Goal: Complete application form

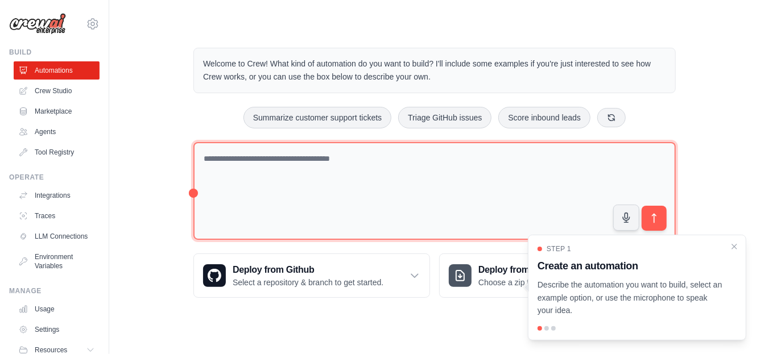
click at [292, 164] on textarea at bounding box center [434, 191] width 482 height 98
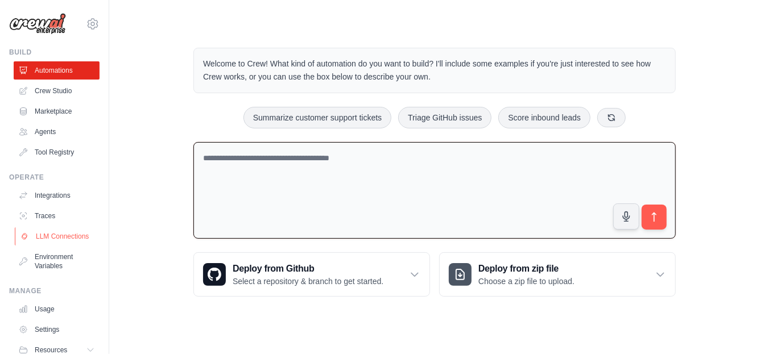
scroll to position [53, 0]
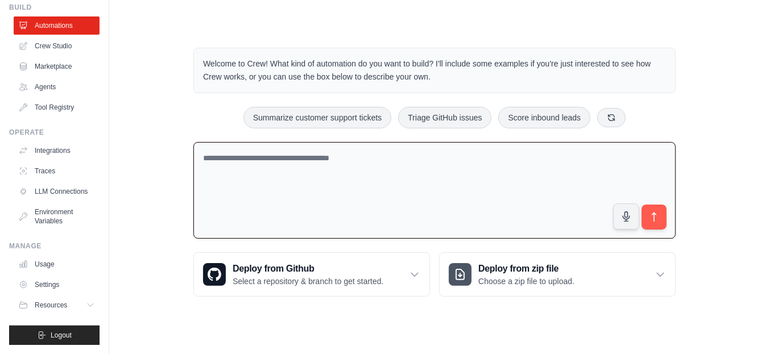
click at [260, 167] on textarea at bounding box center [434, 190] width 482 height 97
type textarea "*"
click at [221, 157] on textarea "**********" at bounding box center [434, 190] width 482 height 97
type textarea "**********"
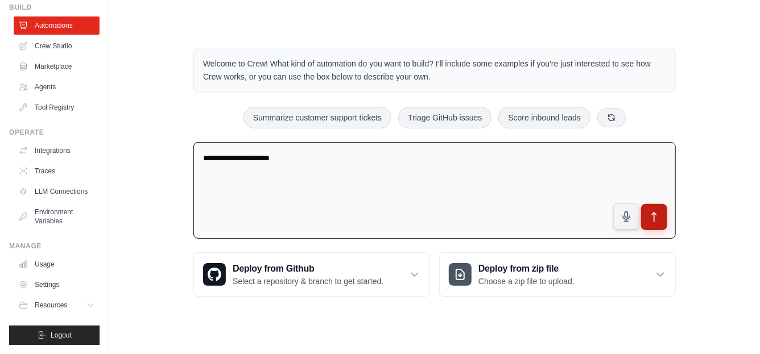
click at [655, 213] on icon "submit" at bounding box center [655, 218] width 12 height 12
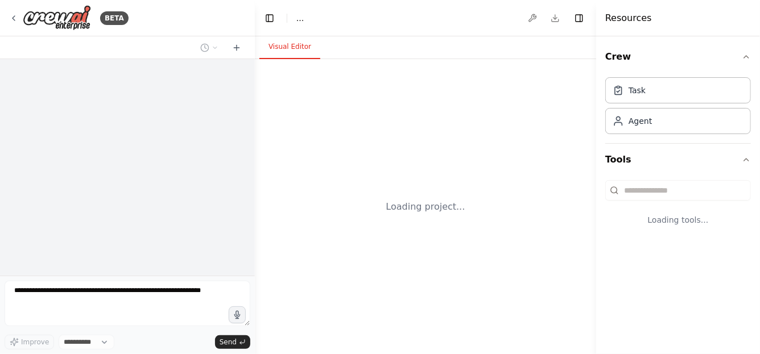
select select "****"
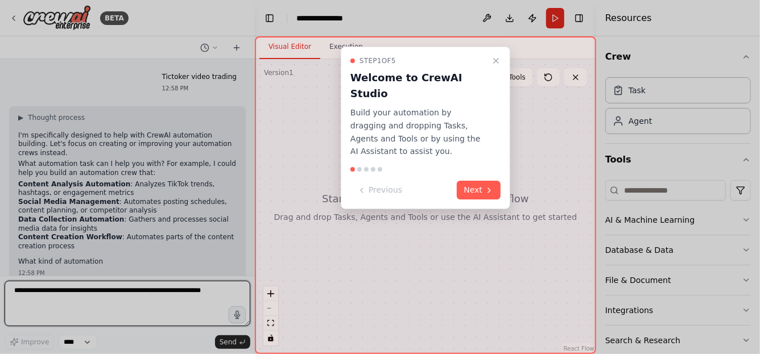
scroll to position [5, 0]
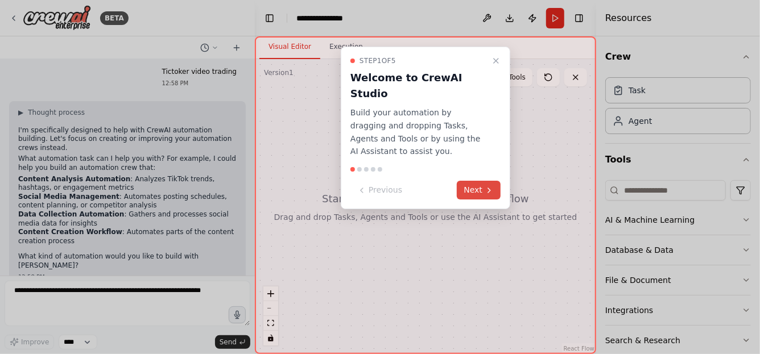
click at [481, 181] on button "Next" at bounding box center [479, 190] width 44 height 19
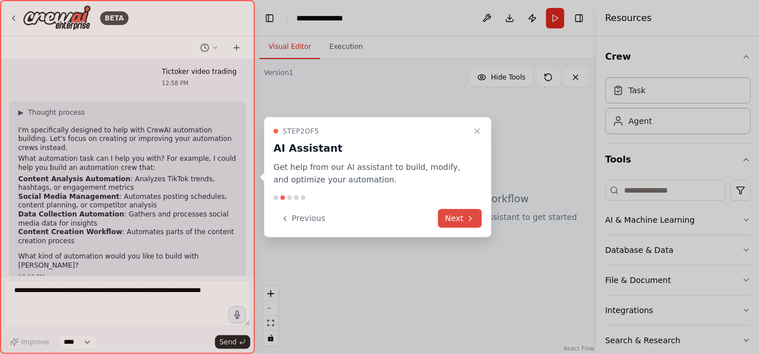
click at [459, 221] on button "Next" at bounding box center [460, 218] width 44 height 19
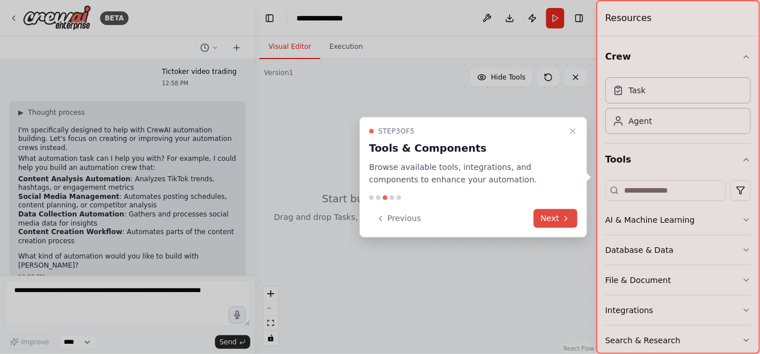
click at [552, 218] on button "Next" at bounding box center [556, 218] width 44 height 19
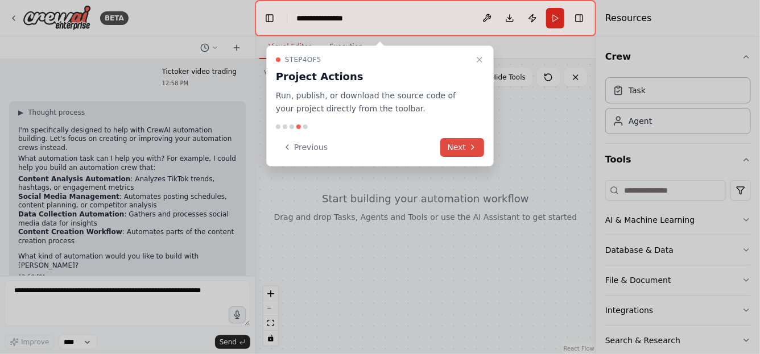
click at [470, 145] on icon at bounding box center [472, 147] width 9 height 9
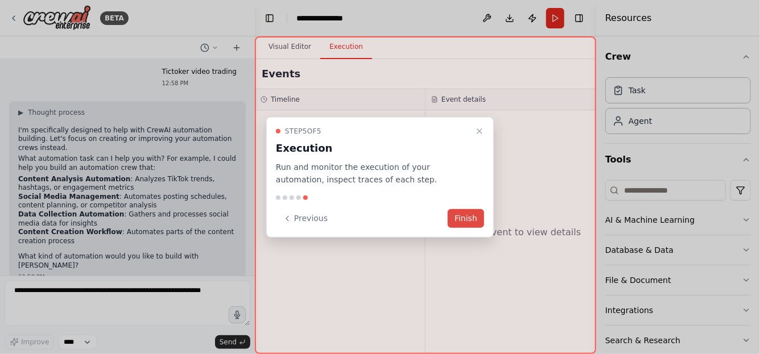
click at [465, 217] on button "Finish" at bounding box center [466, 218] width 36 height 19
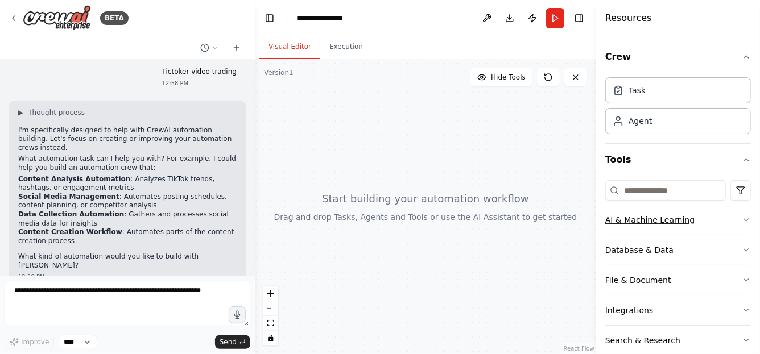
click at [635, 217] on button "AI & Machine Learning" at bounding box center [678, 220] width 146 height 30
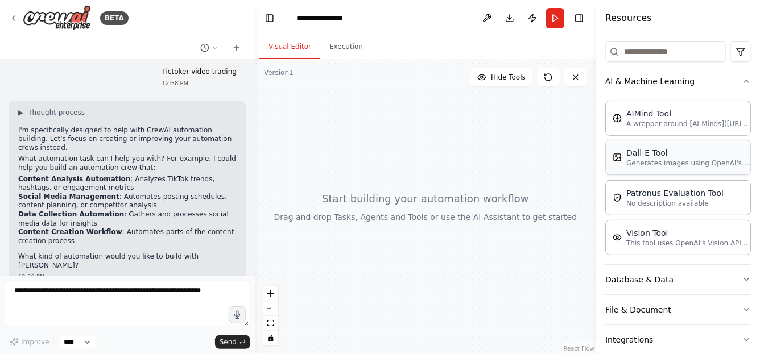
scroll to position [142, 0]
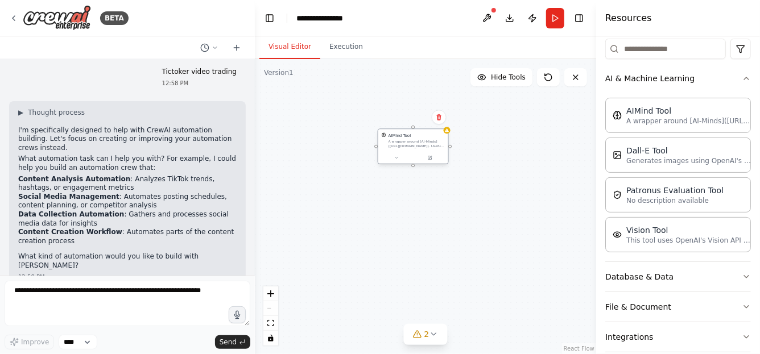
drag, startPoint x: 437, startPoint y: 210, endPoint x: 415, endPoint y: 141, distance: 72.9
click at [415, 141] on div "A wrapper around [AI-Minds](https://mindsdb.com/minds). Useful for when you nee…" at bounding box center [417, 143] width 56 height 9
click at [410, 142] on div "A wrapper around [AI-Minds](https://mindsdb.com/minds). Useful for when you nee…" at bounding box center [417, 143] width 56 height 9
click at [431, 160] on button at bounding box center [430, 158] width 32 height 7
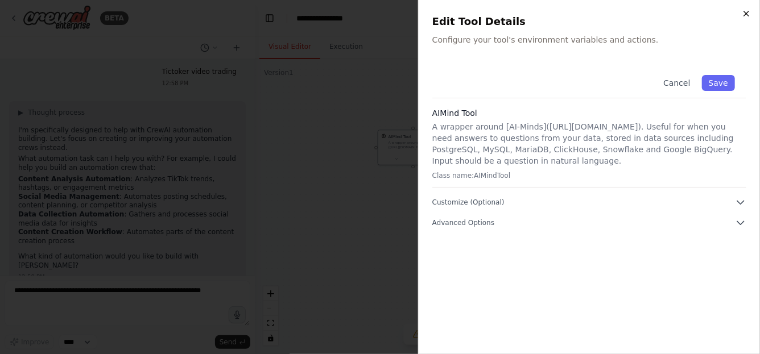
click at [750, 13] on icon "button" at bounding box center [746, 13] width 9 height 9
